Goal: Book appointment/travel/reservation

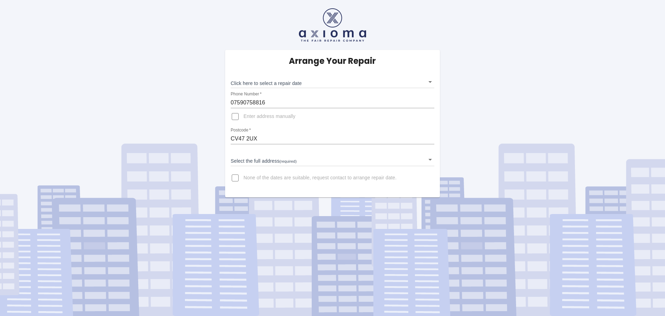
click at [430, 84] on body "Arrange Your Repair Click here to select a repair date ​ Phone Number   * 07590…" at bounding box center [332, 158] width 665 height 316
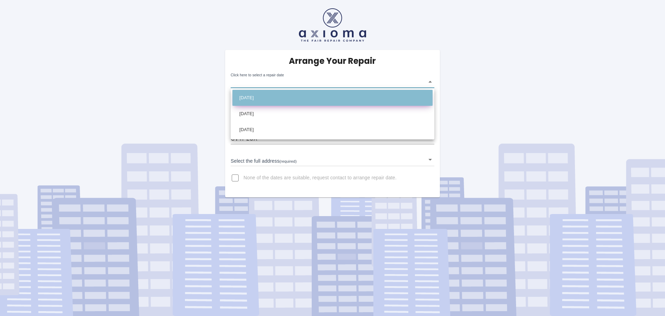
click at [294, 98] on li "[DATE]" at bounding box center [332, 98] width 200 height 16
type input "[DATE]T00:00:00.000Z"
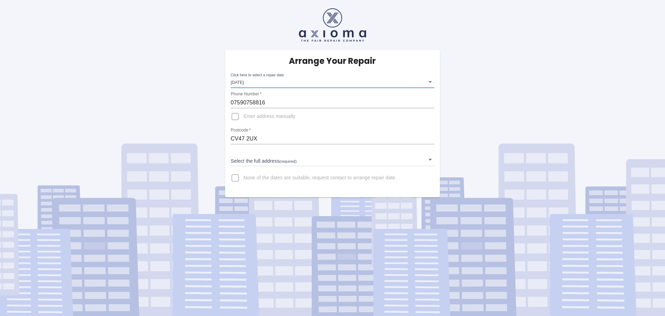
click at [302, 138] on input "CV47 2UX" at bounding box center [333, 138] width 204 height 11
click at [396, 153] on body "Arrange Your Repair Click here to select a repair date [DATE] [DATE]T00:00:00.0…" at bounding box center [332, 158] width 665 height 316
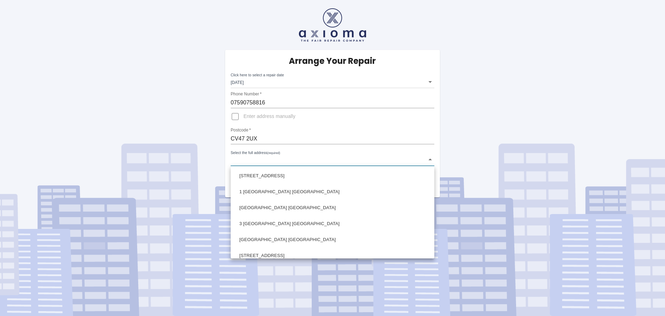
click at [284, 135] on div at bounding box center [332, 158] width 665 height 316
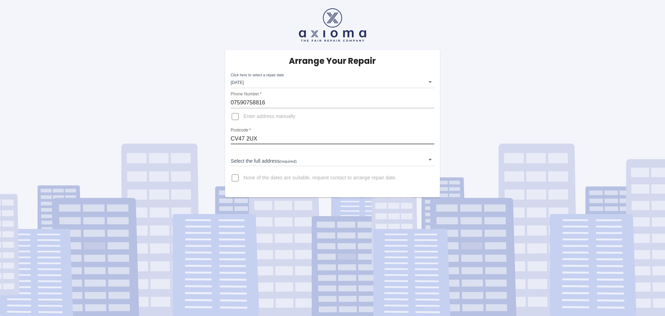
drag, startPoint x: 267, startPoint y: 138, endPoint x: 226, endPoint y: 140, distance: 41.6
click at [226, 140] on div "Arrange Your Repair Click here to select a repair date [DATE] [DATE]T00:00:00.0…" at bounding box center [332, 123] width 215 height 147
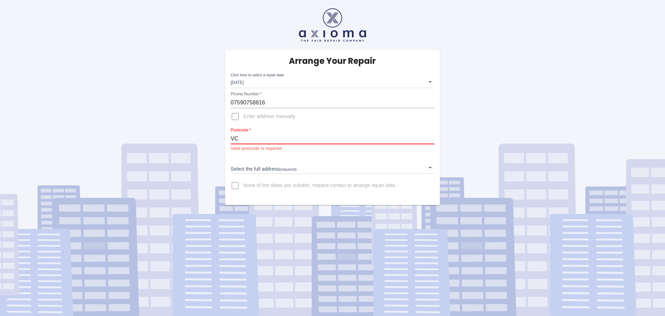
type input "V"
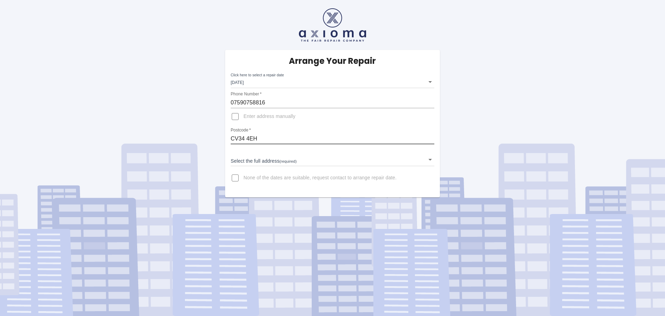
type input "CV34 4EH"
click at [354, 163] on body "Arrange Your Repair Click here to select a repair date [DATE] [DATE]T00:00:00.0…" at bounding box center [332, 158] width 665 height 316
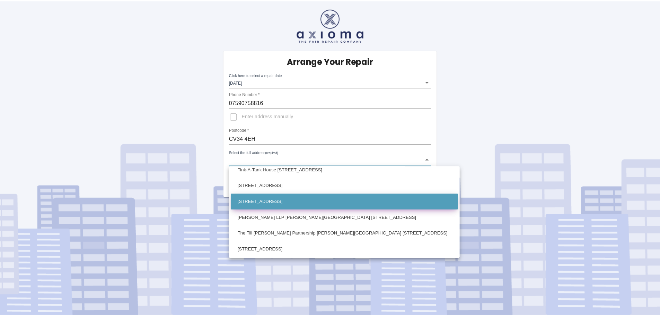
scroll to position [242, 0]
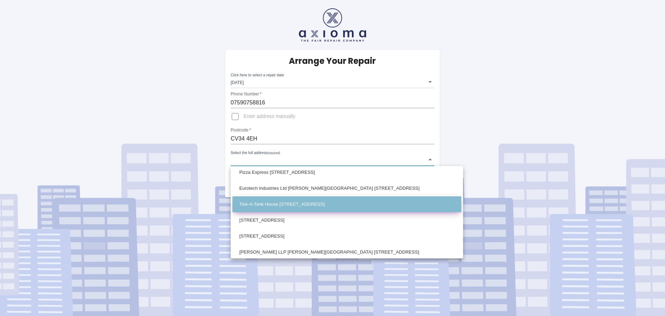
click at [349, 201] on li "Tink-A-Tank House [STREET_ADDRESS]" at bounding box center [346, 204] width 229 height 16
type input "Tink-A-Tank House [STREET_ADDRESS]"
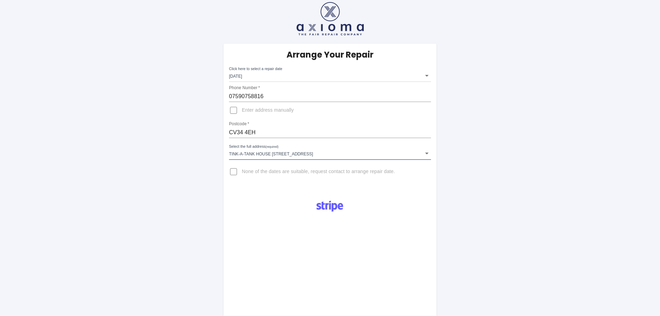
scroll to position [0, 0]
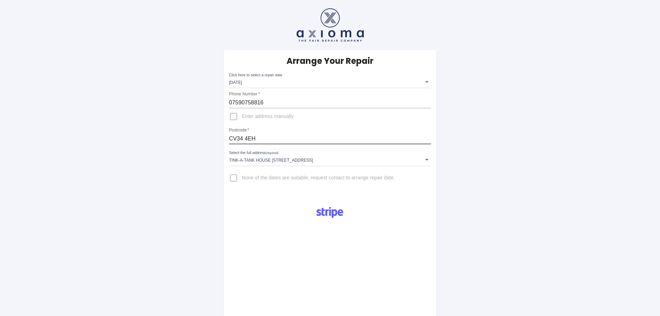
click at [275, 138] on input "CV34 4EH" at bounding box center [330, 138] width 202 height 11
click at [187, 163] on div "Arrange Your Repair Click here to select a repair date [DATE] [DATE]T00:00:00.0…" at bounding box center [330, 248] width 670 height 497
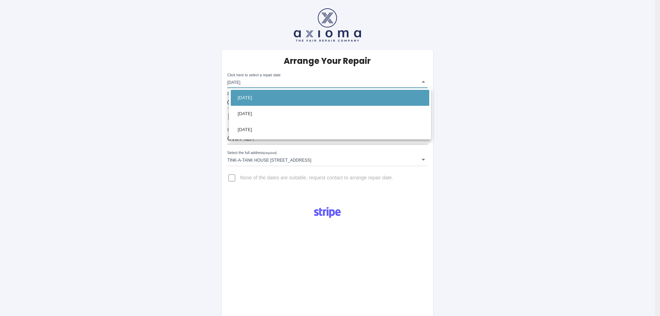
click at [384, 81] on body "Arrange Your Repair Click here to select a repair date [DATE] [DATE]T00:00:00.0…" at bounding box center [330, 248] width 660 height 497
click at [182, 131] on div at bounding box center [332, 158] width 665 height 316
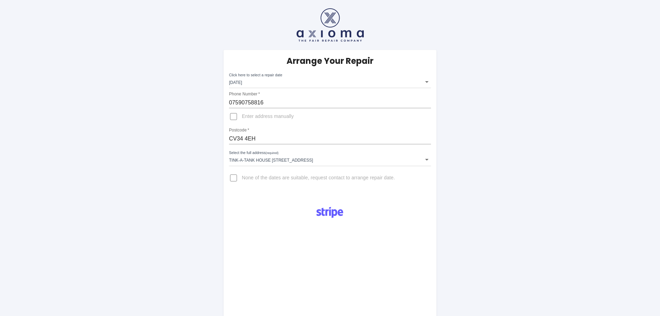
click at [140, 125] on div "Arrange Your Repair Click here to select a repair date [DATE] [DATE]T00:00:00.0…" at bounding box center [330, 248] width 670 height 497
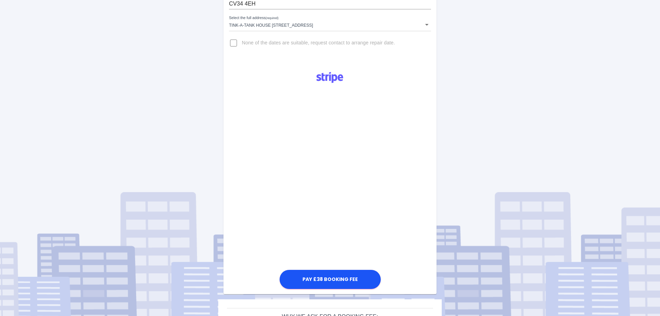
scroll to position [139, 0]
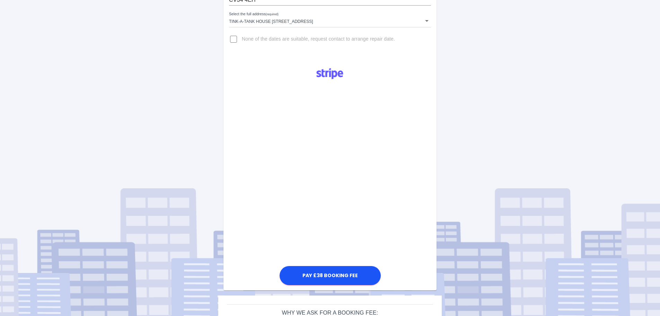
click at [178, 137] on div "Arrange Your Repair Click here to select a repair date [DATE] [DATE]T00:00:00.0…" at bounding box center [330, 109] width 670 height 497
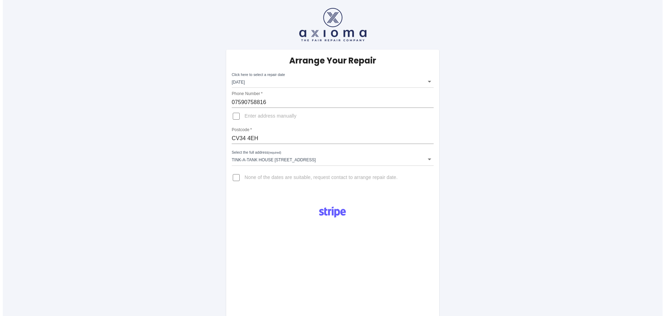
scroll to position [0, 0]
click at [272, 139] on input "CV34 4EH" at bounding box center [330, 138] width 202 height 11
drag, startPoint x: 272, startPoint y: 139, endPoint x: 212, endPoint y: 143, distance: 60.0
click at [212, 143] on div "Arrange Your Repair Click here to select a repair date [DATE] [DATE]T00:00:00.0…" at bounding box center [330, 248] width 670 height 497
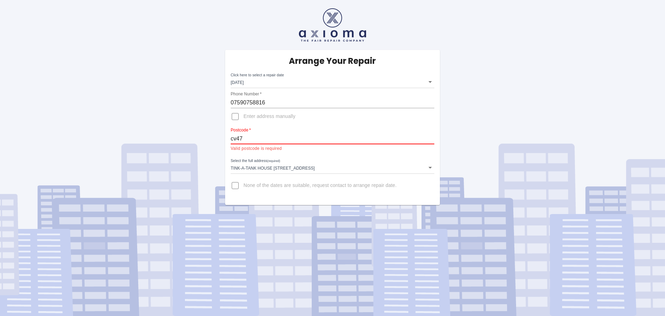
type input "CV47 2UX"
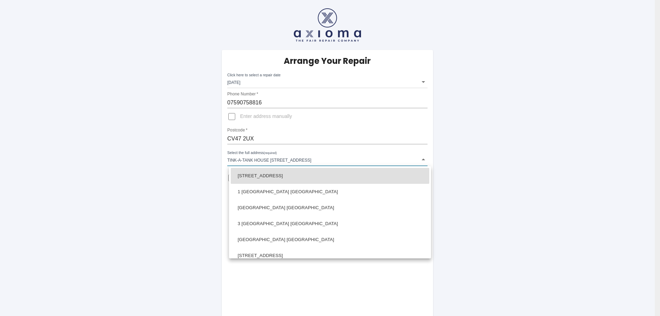
click at [297, 161] on body "Arrange Your Repair Click here to select a repair date [DATE] [DATE]T00:00:00.0…" at bounding box center [330, 248] width 660 height 497
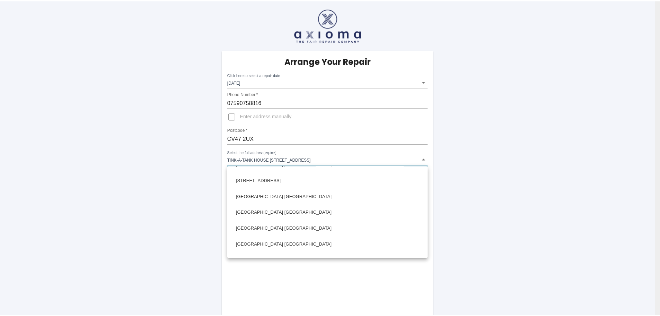
scroll to position [485, 0]
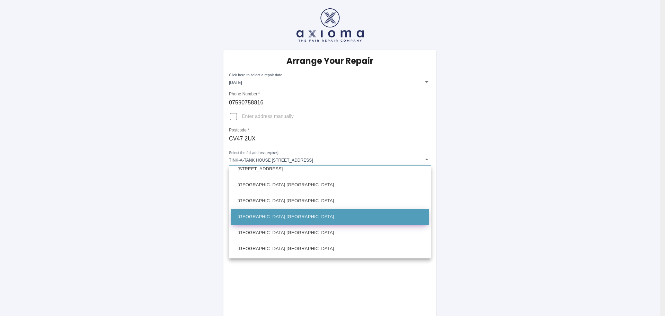
click at [289, 215] on li "[GEOGRAPHIC_DATA] [GEOGRAPHIC_DATA]" at bounding box center [330, 217] width 198 height 16
type input "[GEOGRAPHIC_DATA] [GEOGRAPHIC_DATA]"
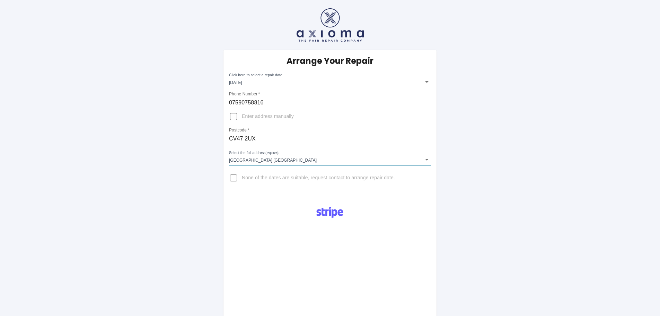
click at [182, 199] on div "Arrange Your Repair Click here to select a repair date [DATE] [DATE]T00:00:00.0…" at bounding box center [330, 248] width 670 height 497
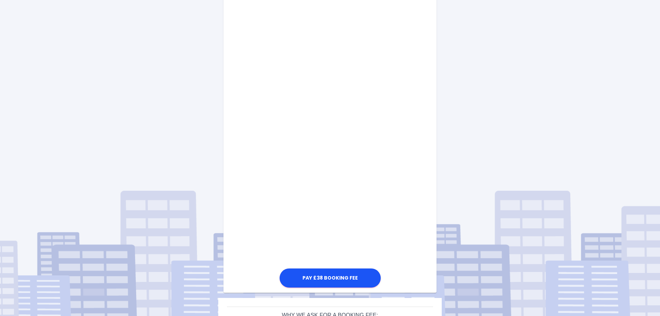
scroll to position [284, 0]
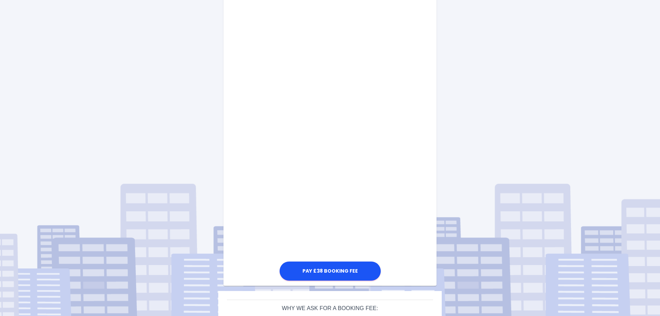
click at [258, 195] on div "Pay £38 Booking Fee" at bounding box center [329, 99] width 213 height 366
click at [240, 187] on div "Pay £38 Booking Fee" at bounding box center [329, 99] width 213 height 366
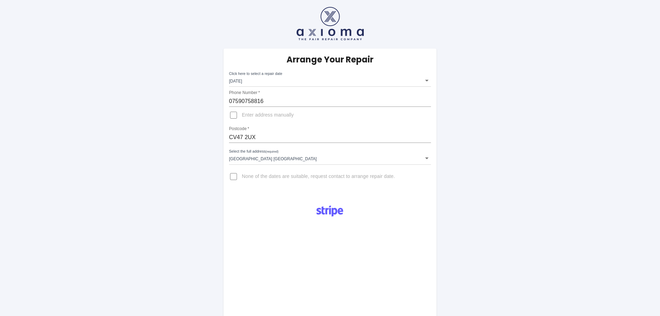
scroll to position [0, 0]
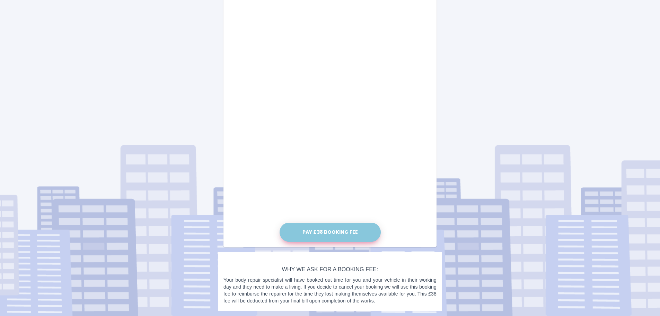
click at [335, 235] on button "Pay £38 Booking Fee" at bounding box center [330, 231] width 101 height 19
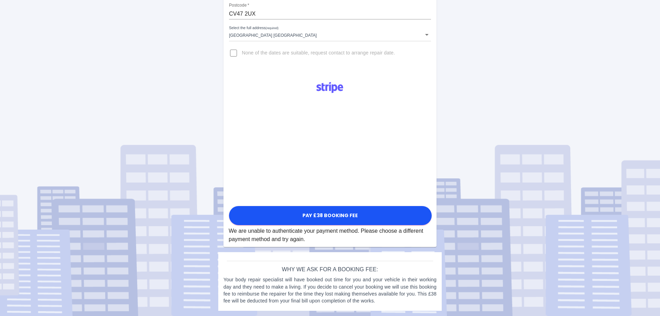
scroll to position [125, 0]
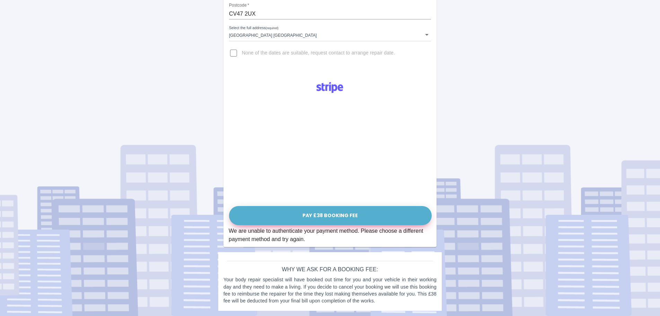
click at [346, 217] on button "Pay £38 Booking Fee" at bounding box center [330, 215] width 203 height 19
